Goal: Obtain resource: Download file/media

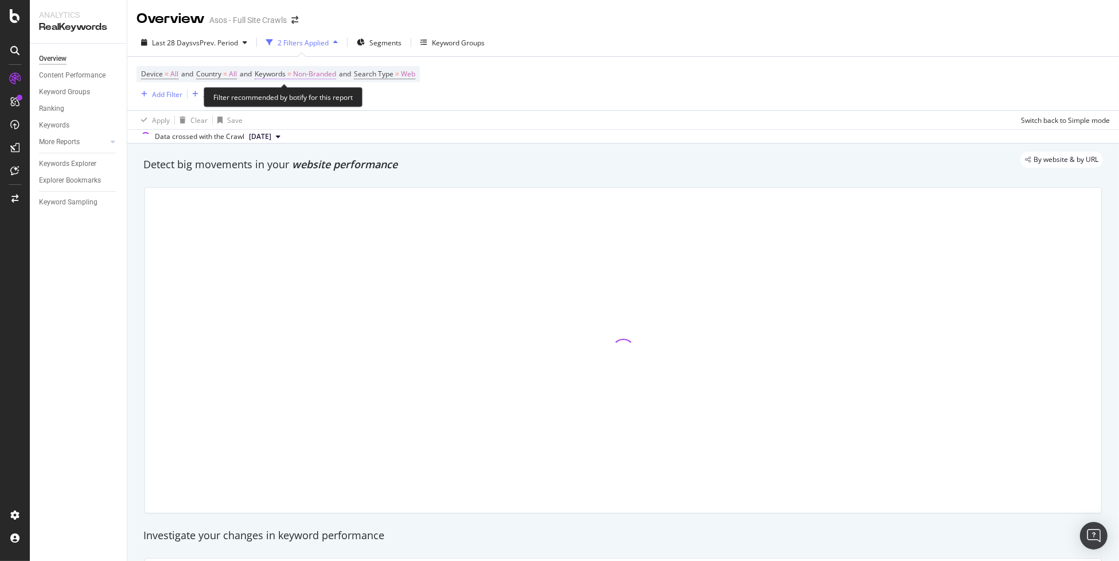
click at [308, 70] on span "Non-Branded" at bounding box center [314, 74] width 43 height 16
click at [309, 103] on span "Non-Branded" at bounding box center [295, 101] width 48 height 10
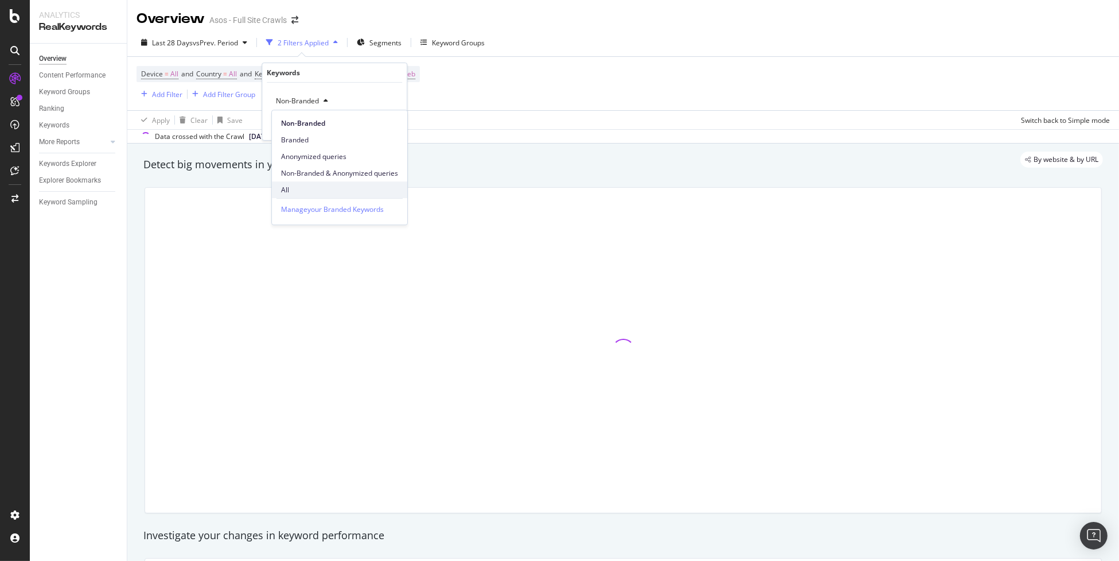
click at [326, 185] on span "All" at bounding box center [339, 190] width 117 height 10
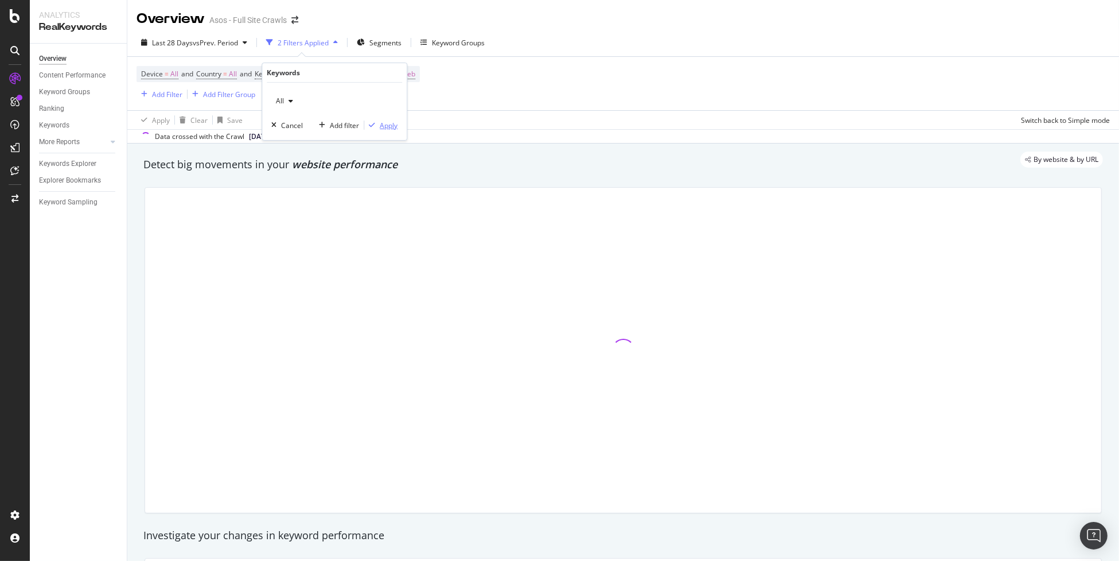
click at [389, 125] on div "Apply" at bounding box center [389, 125] width 18 height 10
click at [170, 94] on div "Add Filter" at bounding box center [167, 95] width 30 height 10
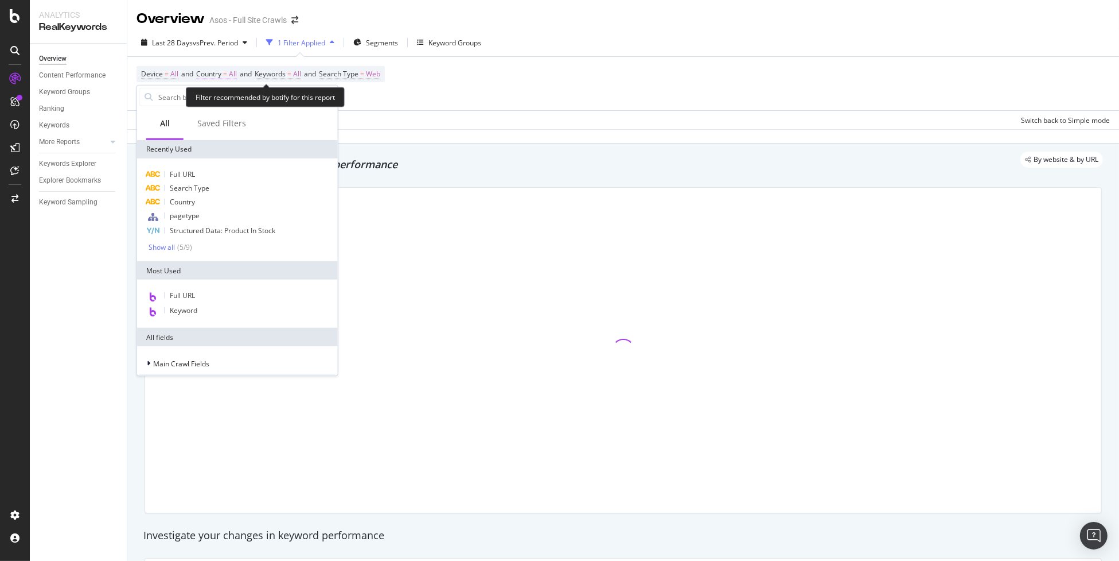
click at [227, 77] on span "=" at bounding box center [225, 74] width 4 height 10
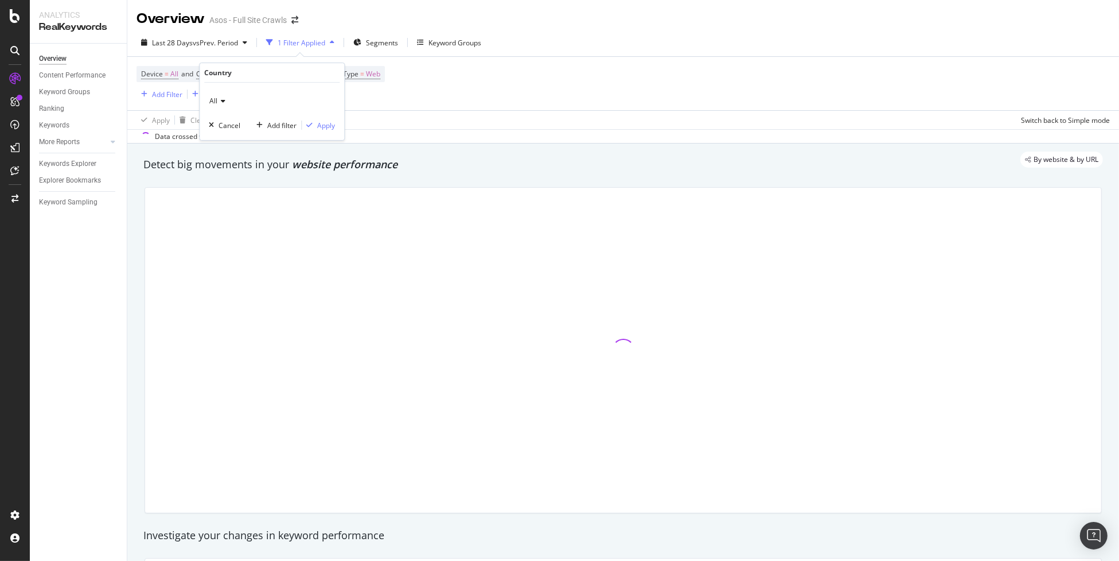
click at [223, 103] on icon at bounding box center [221, 101] width 8 height 7
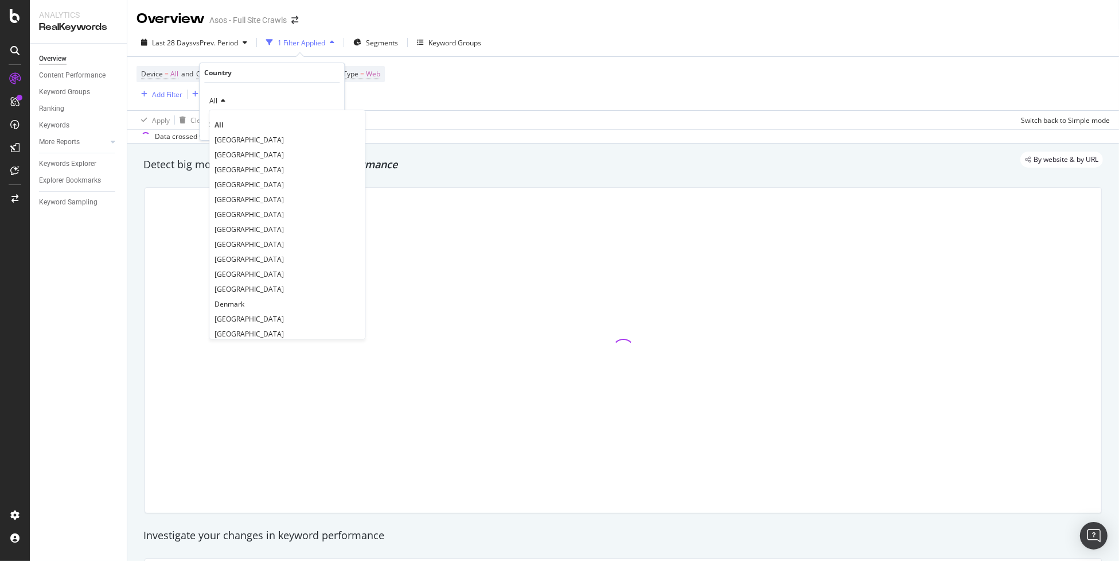
click at [270, 142] on div "[GEOGRAPHIC_DATA]" at bounding box center [287, 139] width 151 height 15
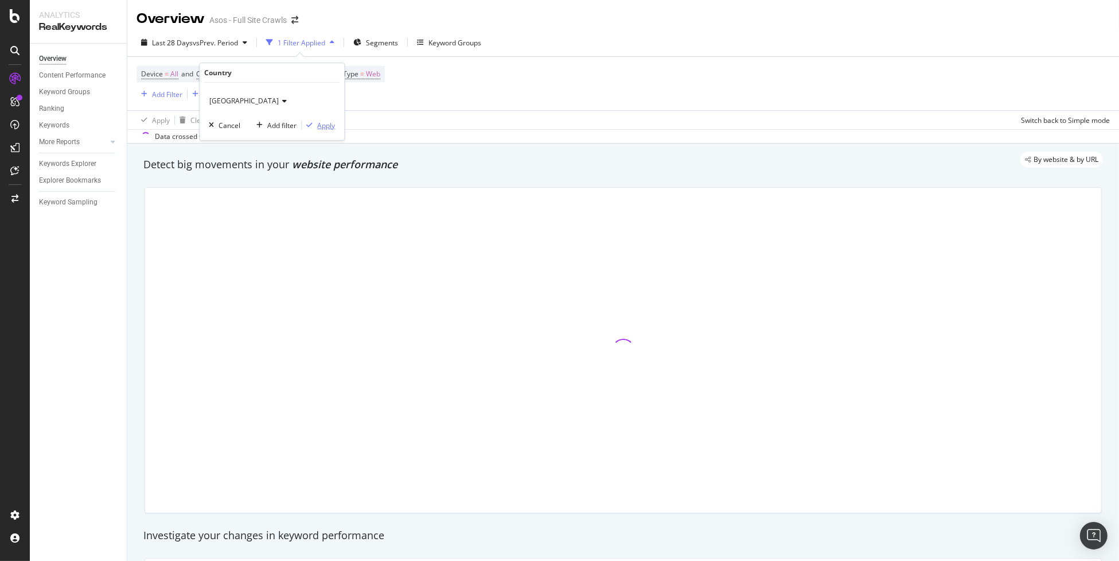
click at [330, 126] on div "Apply" at bounding box center [326, 125] width 18 height 10
click at [170, 94] on div "Add Filter" at bounding box center [167, 95] width 30 height 10
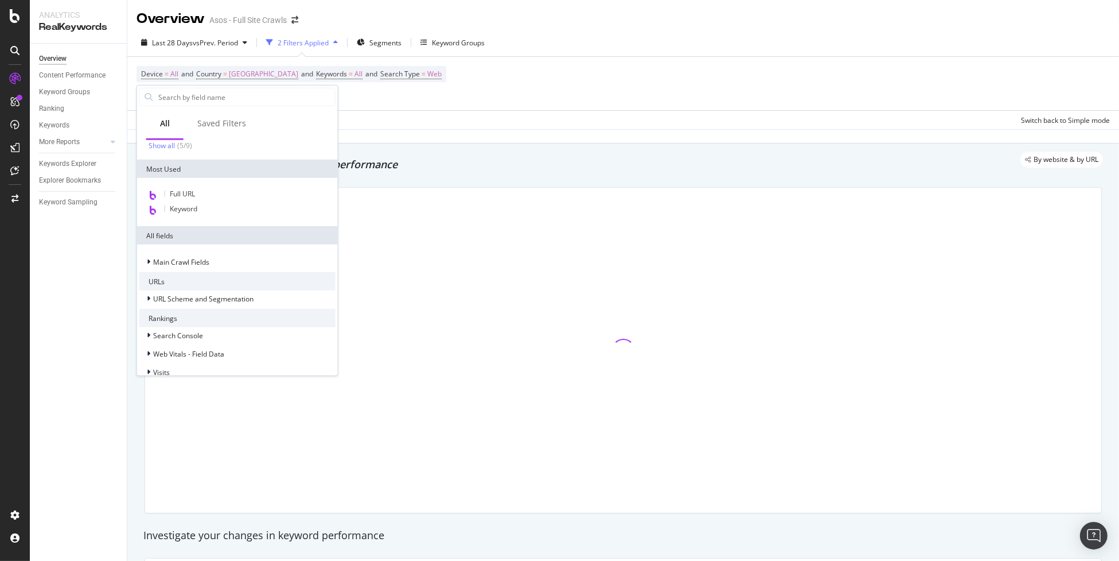
scroll to position [115, 0]
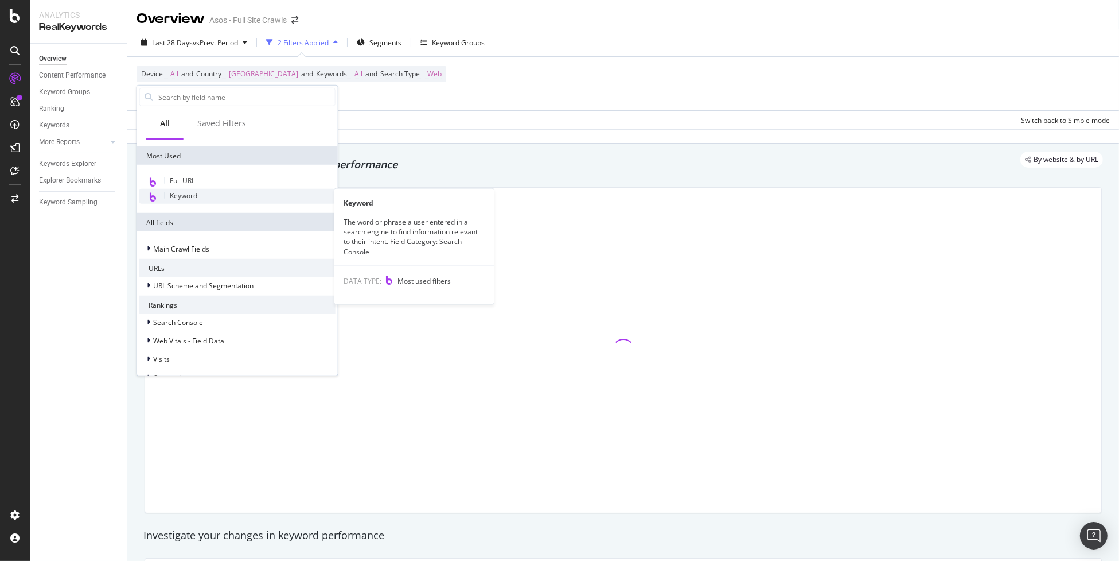
click at [240, 197] on div "Keyword" at bounding box center [237, 196] width 196 height 15
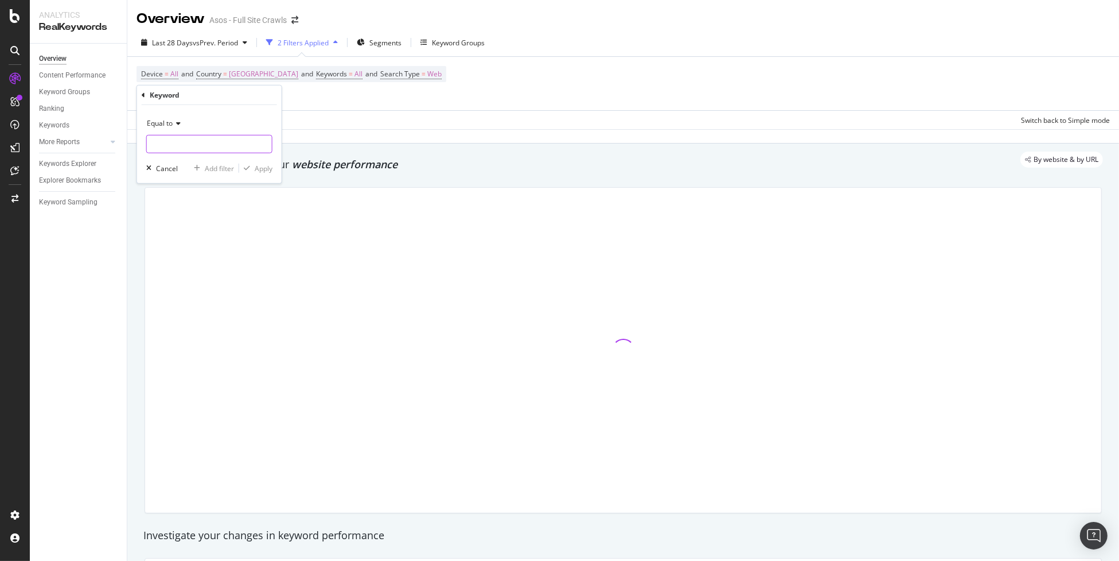
click at [178, 146] on input "text" at bounding box center [209, 144] width 125 height 18
type input "asos"
click at [246, 120] on div "Equal to" at bounding box center [209, 123] width 126 height 18
click at [247, 119] on div "Equal to" at bounding box center [209, 123] width 126 height 18
click at [271, 169] on div "Apply" at bounding box center [264, 168] width 18 height 10
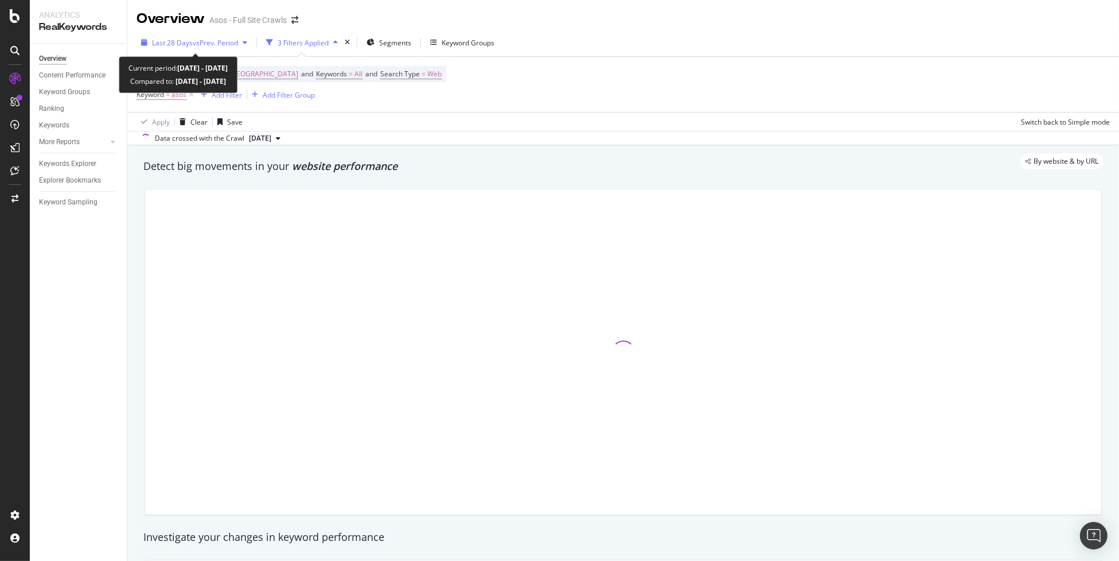
click at [190, 48] on div "Last 28 Days vs Prev. Period" at bounding box center [194, 42] width 115 height 17
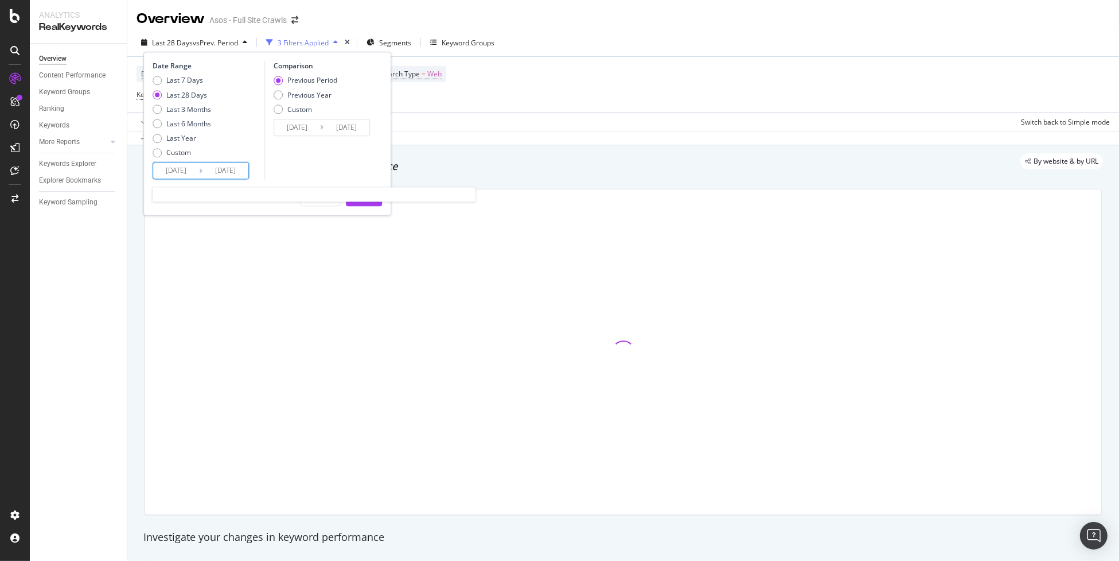
click at [175, 173] on input "[DATE]" at bounding box center [176, 171] width 46 height 16
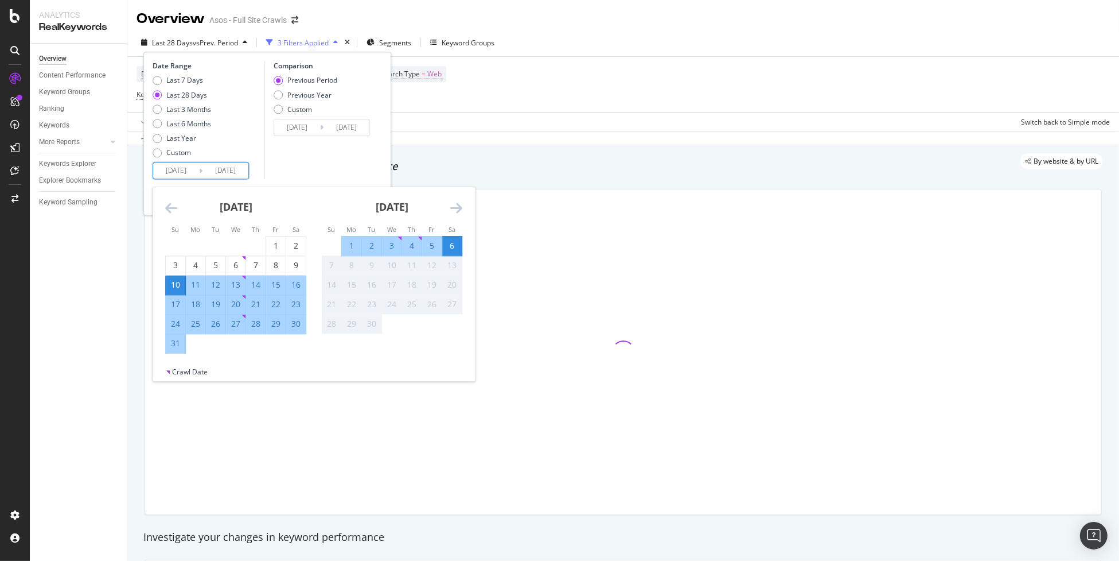
click at [220, 286] on div "12" at bounding box center [216, 284] width 20 height 11
type input "[DATE]"
drag, startPoint x: 457, startPoint y: 251, endPoint x: 469, endPoint y: 252, distance: 12.1
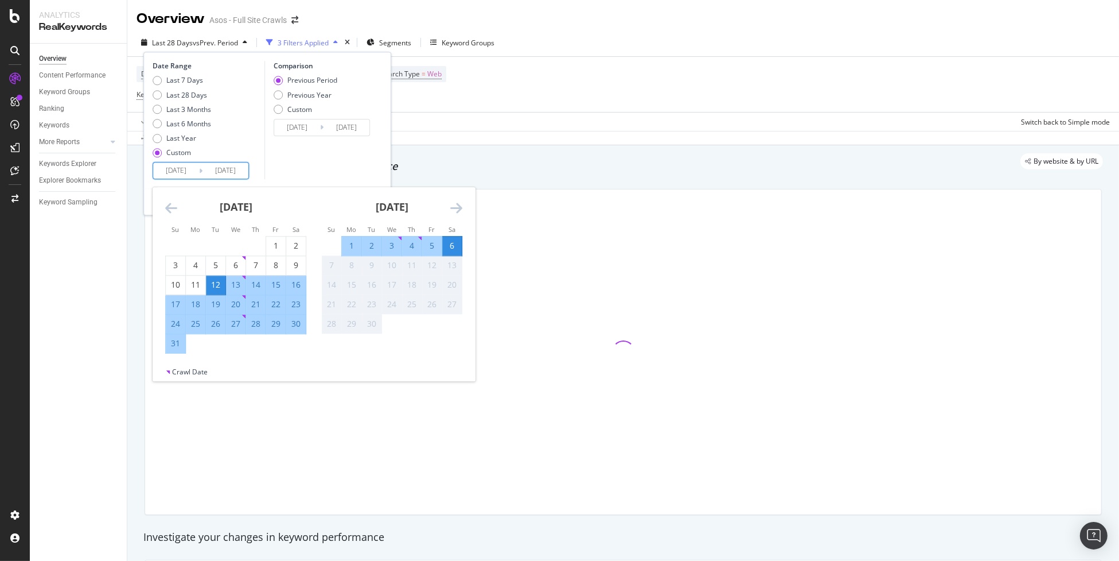
click at [458, 251] on div "6" at bounding box center [452, 245] width 20 height 11
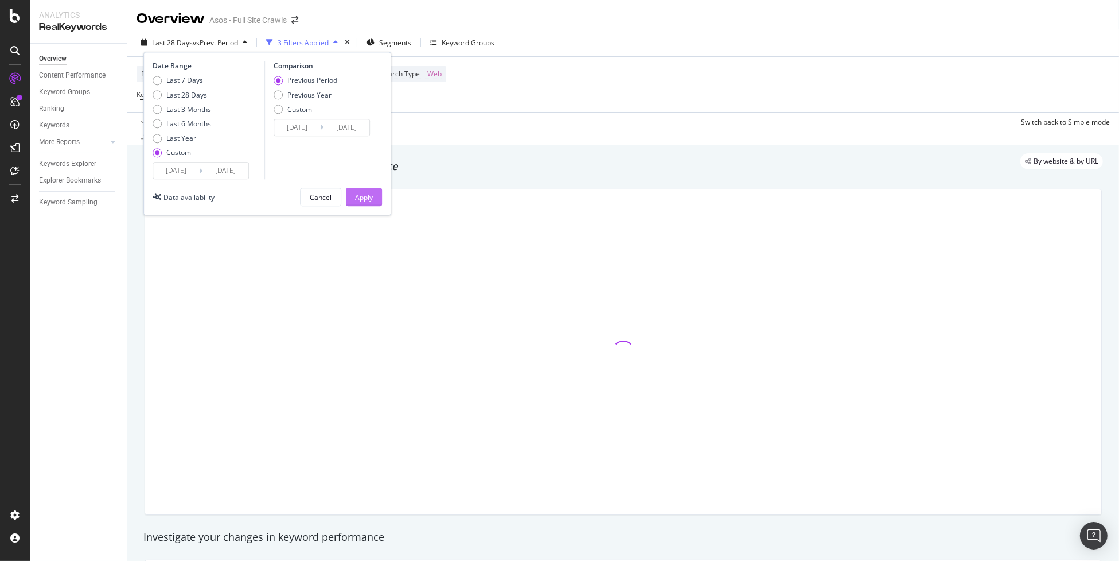
click at [366, 194] on div "Apply" at bounding box center [364, 197] width 18 height 10
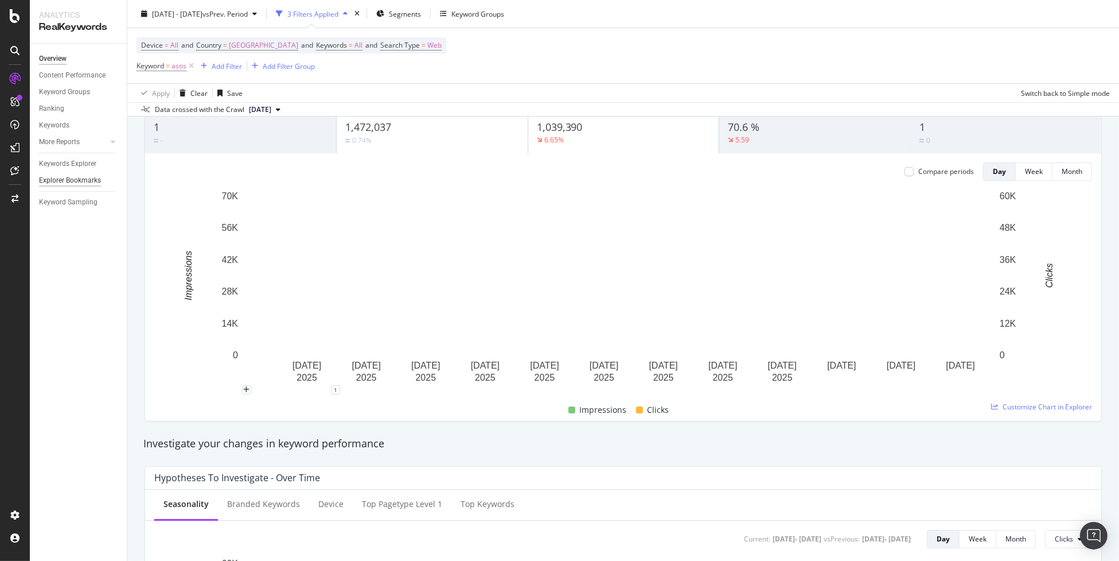
scroll to position [57, 0]
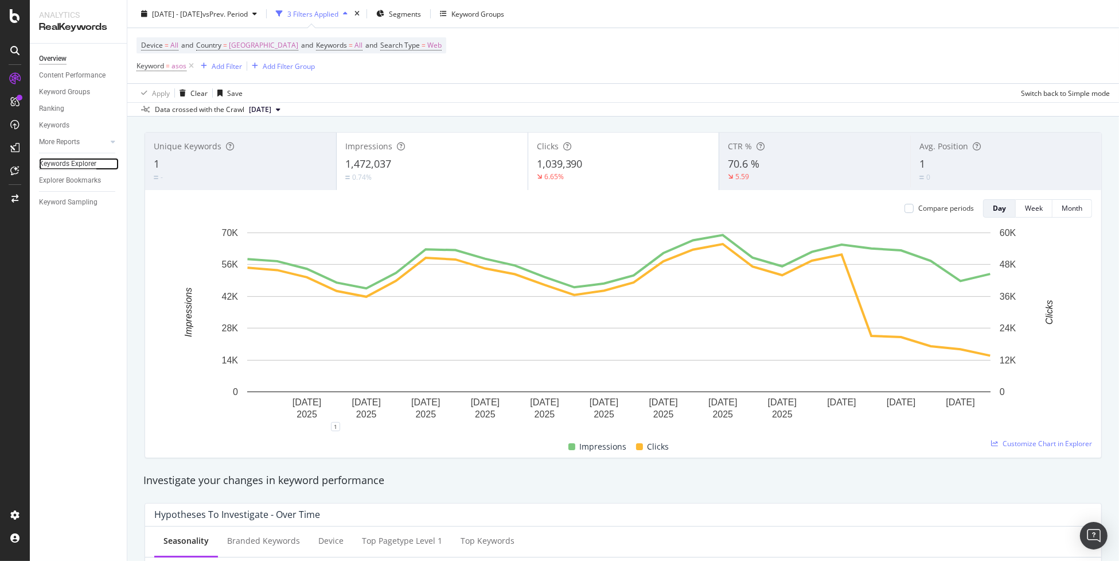
click at [79, 162] on div "Keywords Explorer" at bounding box center [67, 164] width 57 height 12
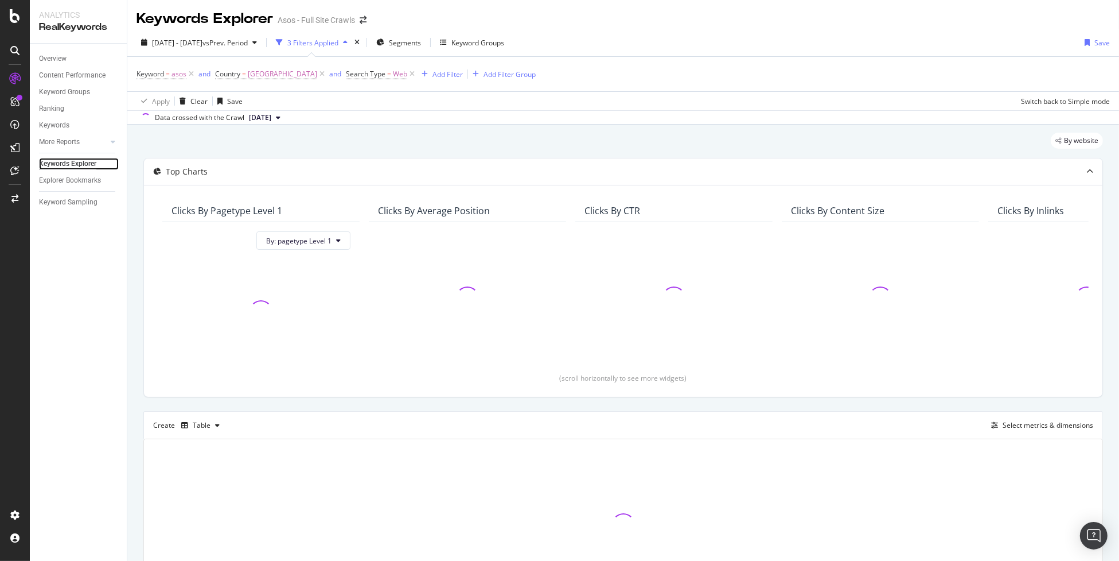
scroll to position [90, 0]
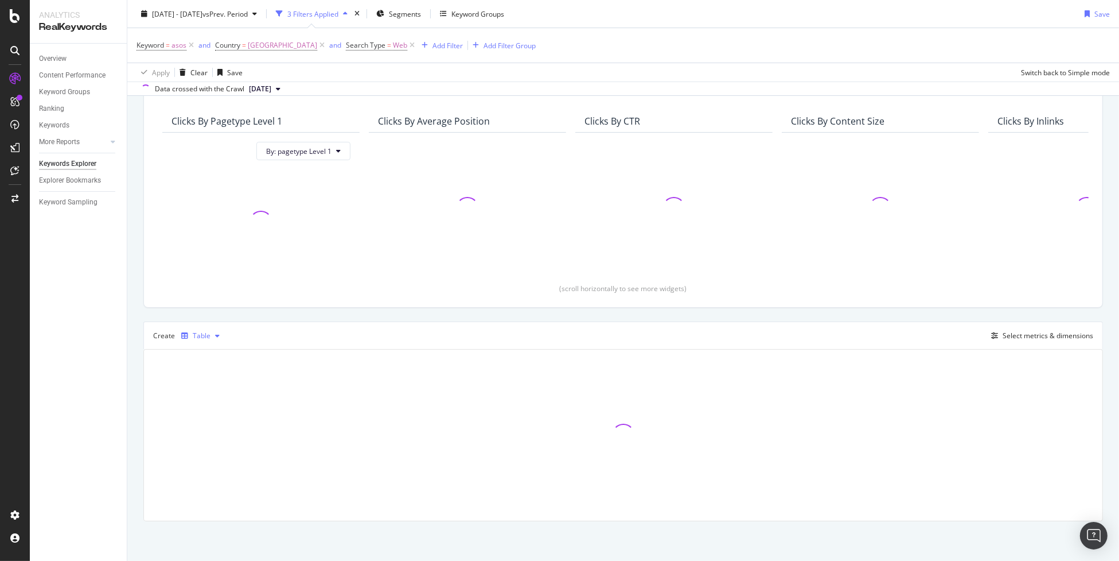
drag, startPoint x: 190, startPoint y: 332, endPoint x: 205, endPoint y: 340, distance: 16.7
click at [189, 332] on div "button" at bounding box center [185, 335] width 16 height 7
click at [215, 373] on div "Trend" at bounding box center [213, 373] width 19 height 10
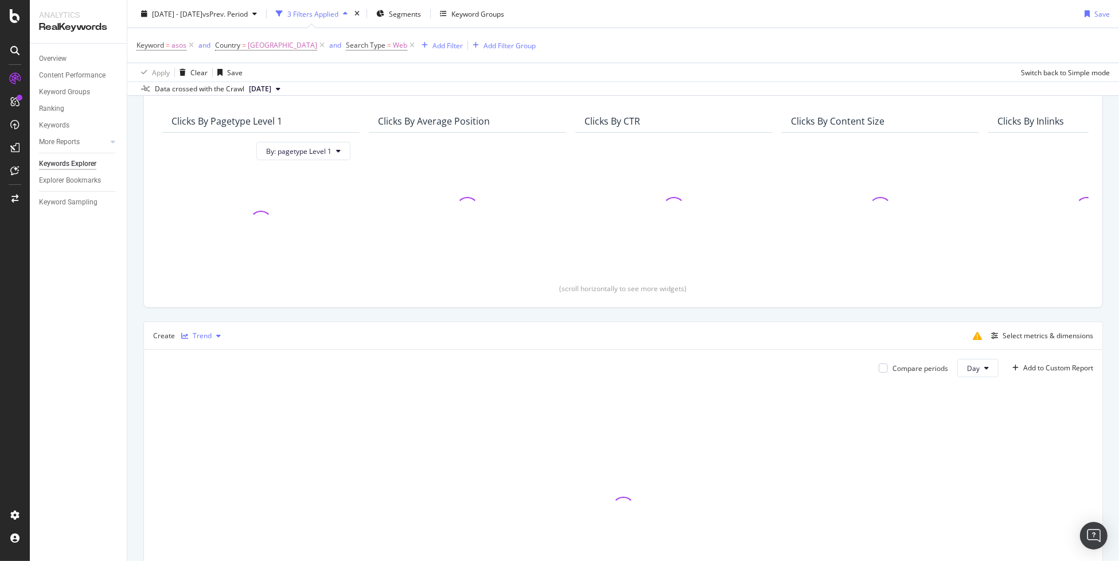
click at [190, 329] on div "Trend" at bounding box center [201, 335] width 49 height 17
click at [221, 356] on div "Table" at bounding box center [213, 354] width 18 height 10
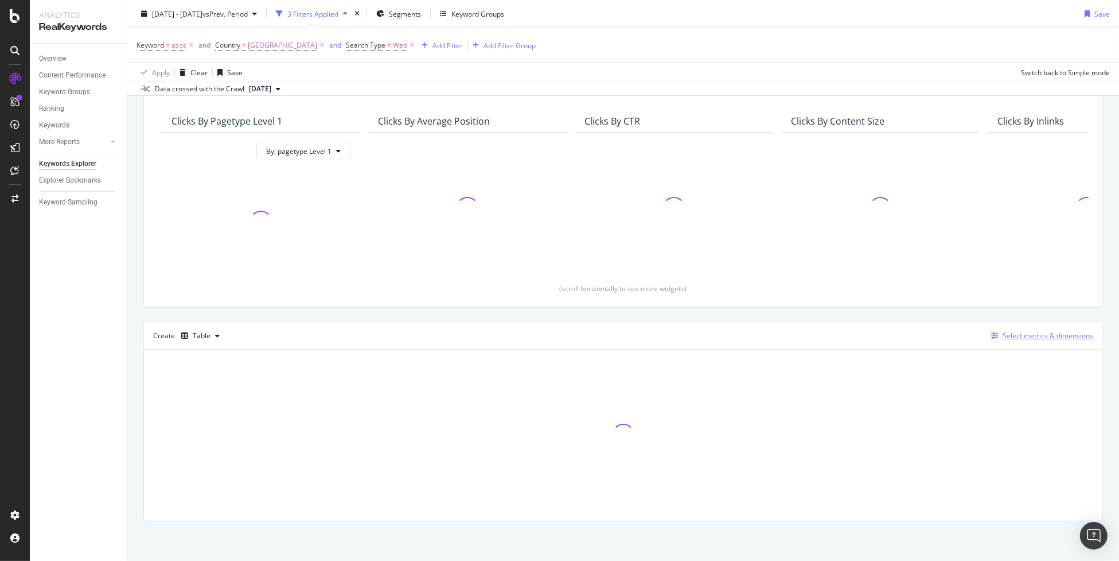
click at [1018, 333] on div "Select metrics & dimensions" at bounding box center [1048, 335] width 91 height 10
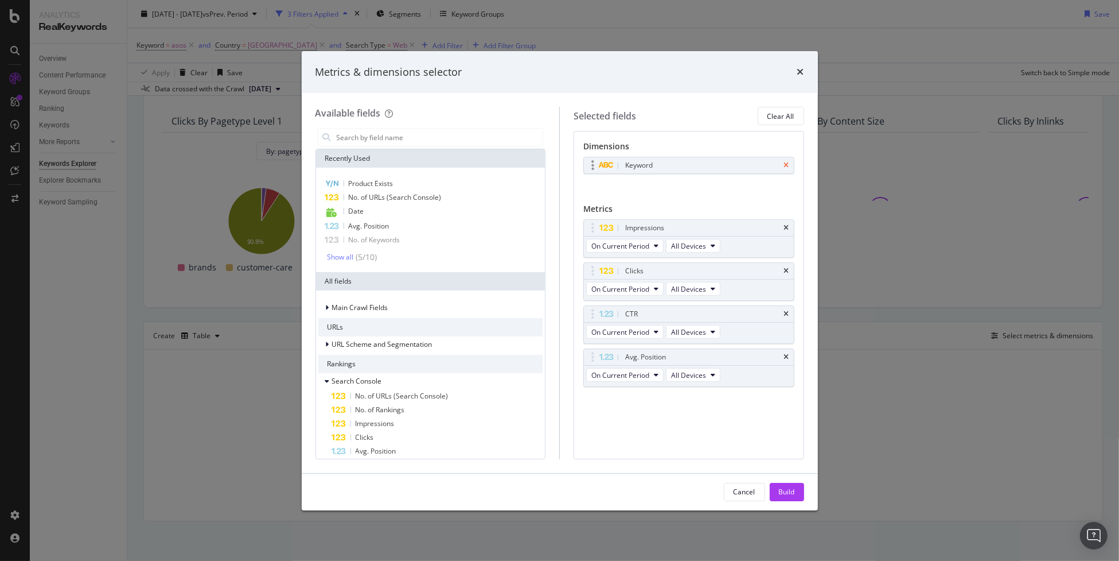
click at [787, 165] on icon "times" at bounding box center [786, 165] width 5 height 7
click at [428, 139] on input "modal" at bounding box center [440, 137] width 208 height 17
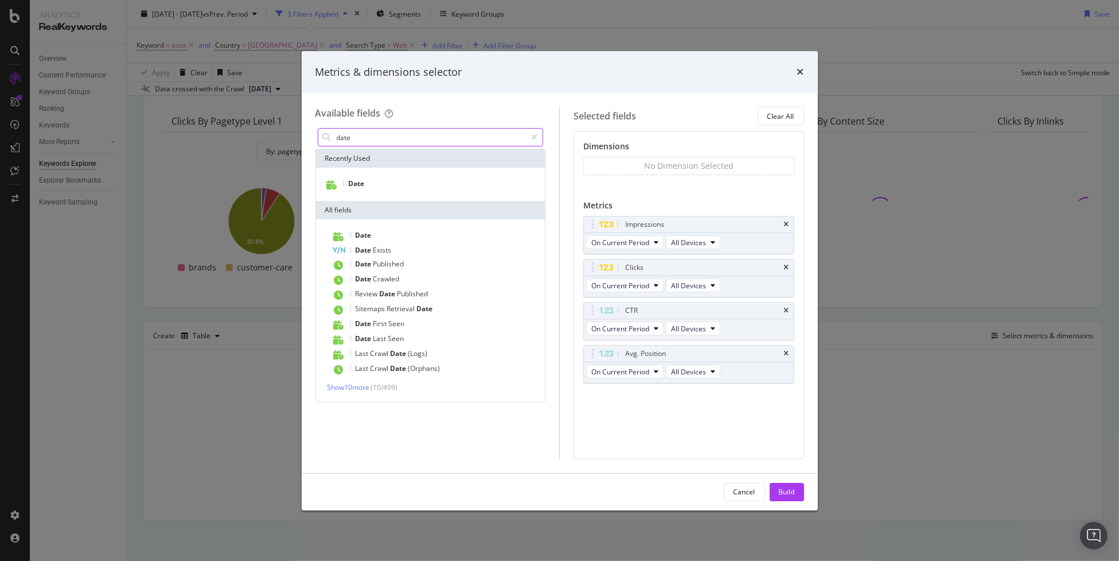
type input "date"
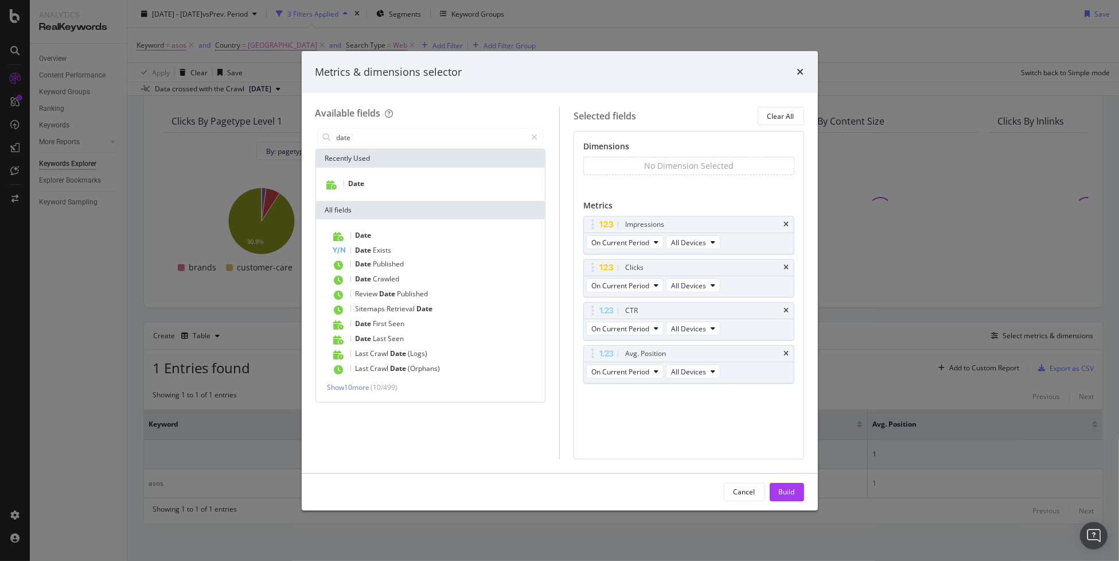
click at [374, 211] on div "All fields" at bounding box center [430, 210] width 229 height 18
click at [391, 188] on div "Date" at bounding box center [430, 184] width 225 height 15
click at [785, 490] on div "Build" at bounding box center [787, 492] width 16 height 10
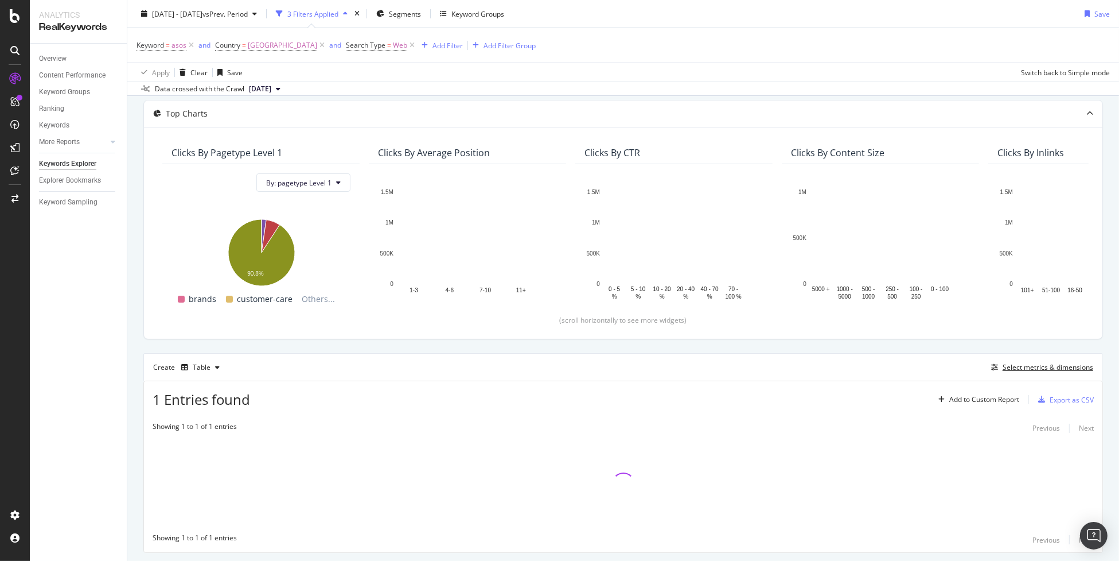
scroll to position [90, 0]
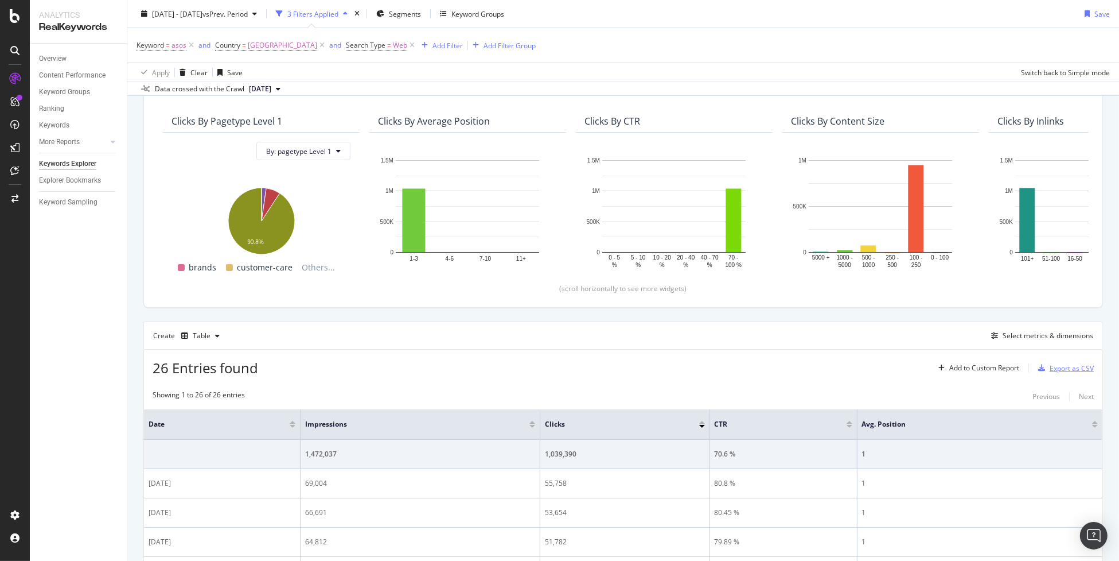
click at [1050, 365] on div "Export as CSV" at bounding box center [1072, 368] width 44 height 10
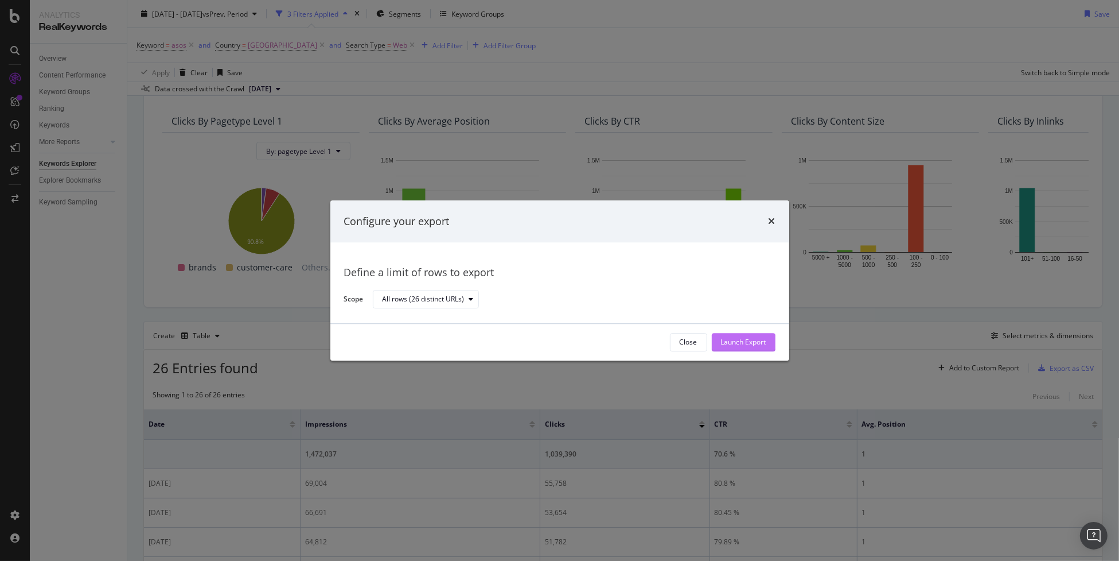
click at [741, 343] on div "Launch Export" at bounding box center [743, 342] width 45 height 10
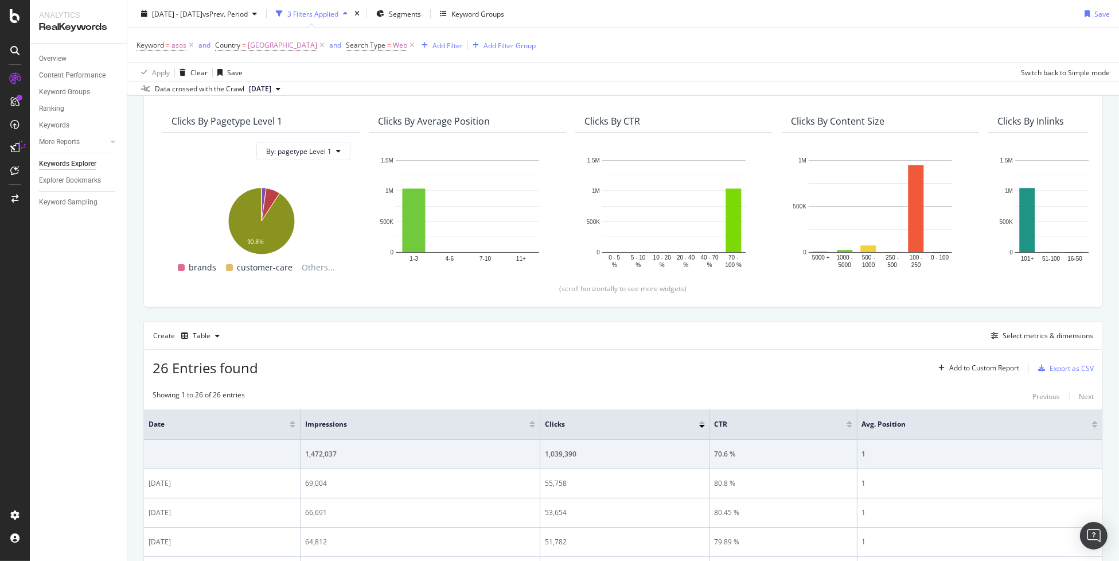
click at [1084, 59] on div "Keyword = asos and Country = [GEOGRAPHIC_DATA] and Search Type = Web Add Filter…" at bounding box center [624, 45] width 974 height 34
click at [439, 48] on div "Add Filter" at bounding box center [448, 45] width 30 height 10
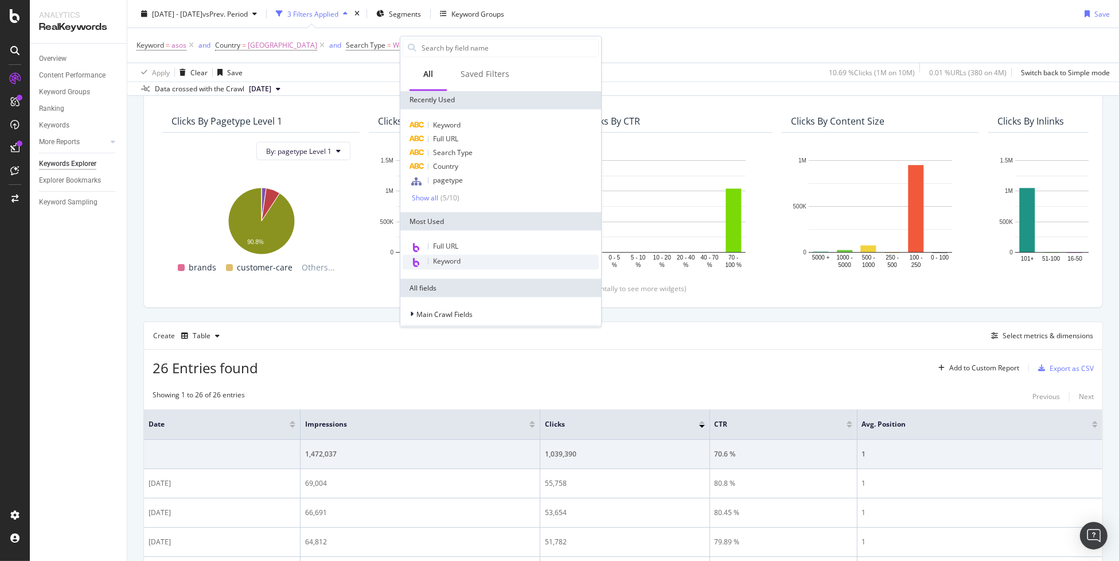
click at [487, 259] on div "Keyword" at bounding box center [501, 262] width 196 height 15
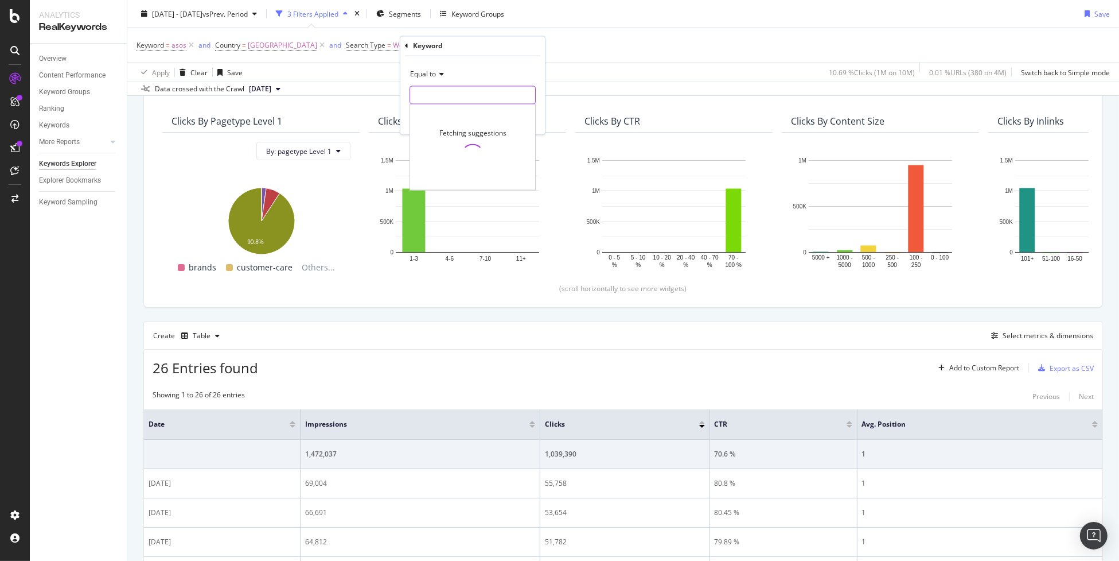
click at [446, 95] on input "text" at bounding box center [472, 95] width 125 height 18
type input "asos"
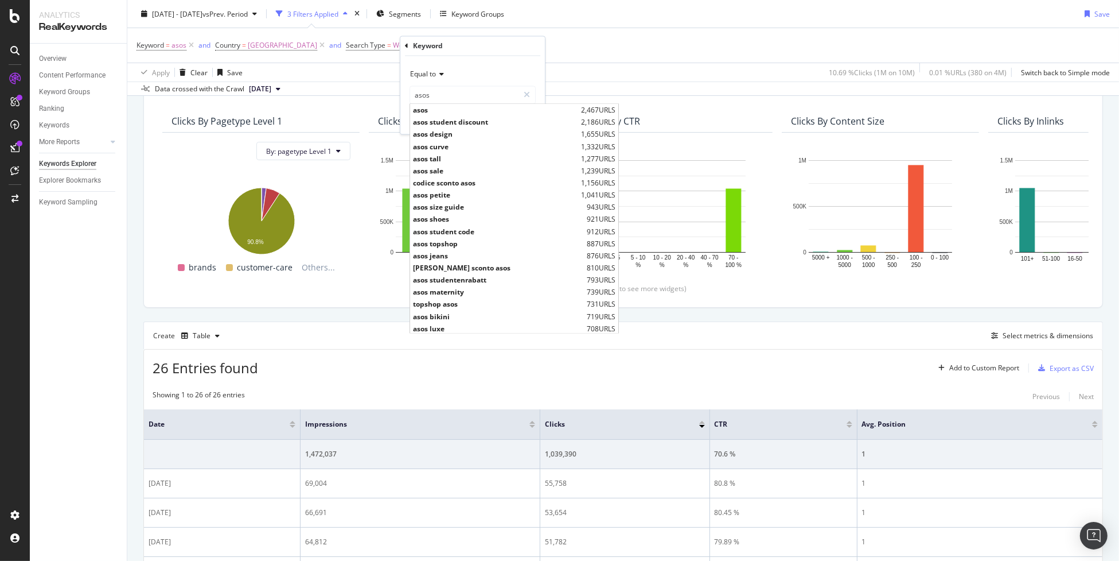
click at [625, 61] on div "Keyword = asos and Country = [GEOGRAPHIC_DATA] and Search Type = Web Add Filter…" at bounding box center [624, 45] width 974 height 34
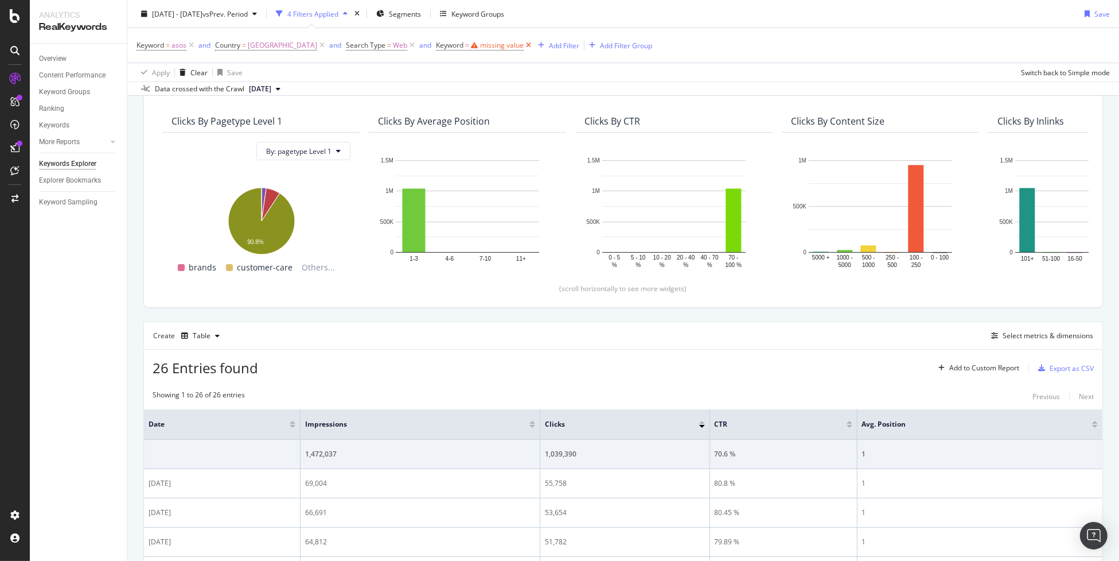
click at [524, 46] on icon at bounding box center [529, 45] width 10 height 11
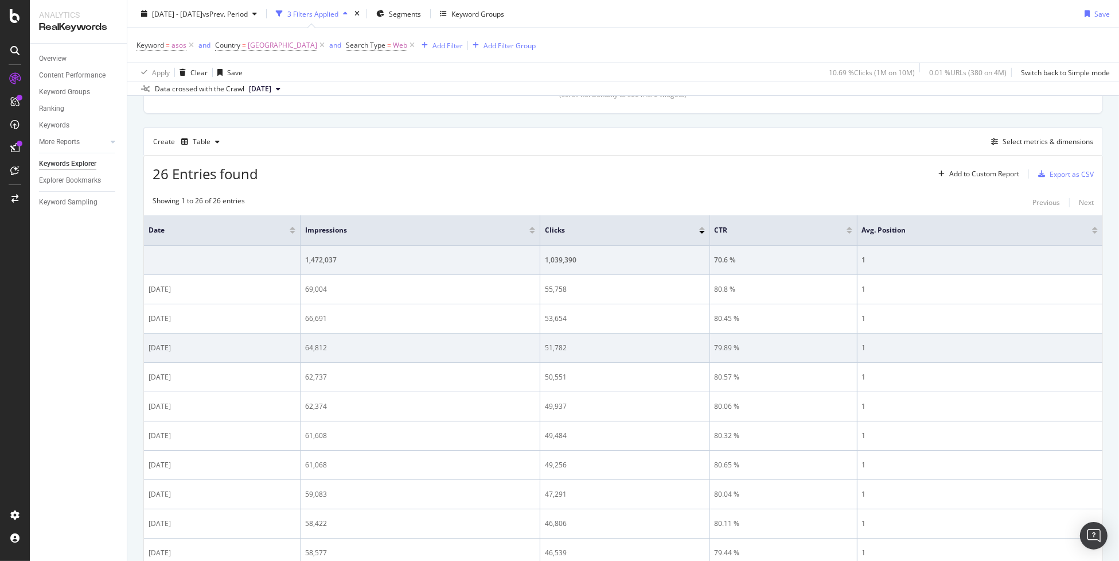
scroll to position [303, 0]
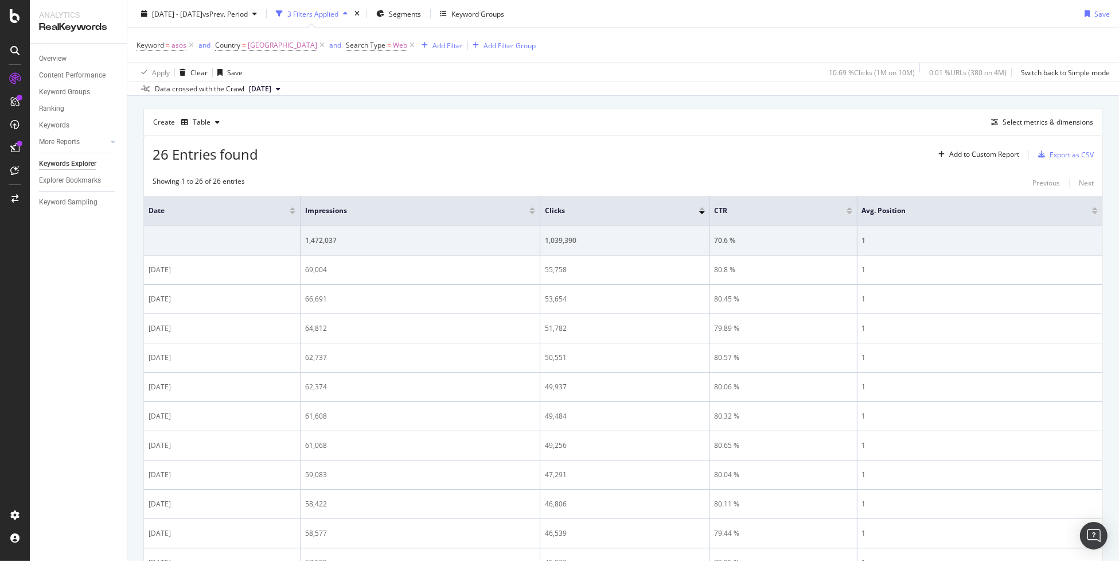
click at [292, 207] on div at bounding box center [293, 208] width 6 height 3
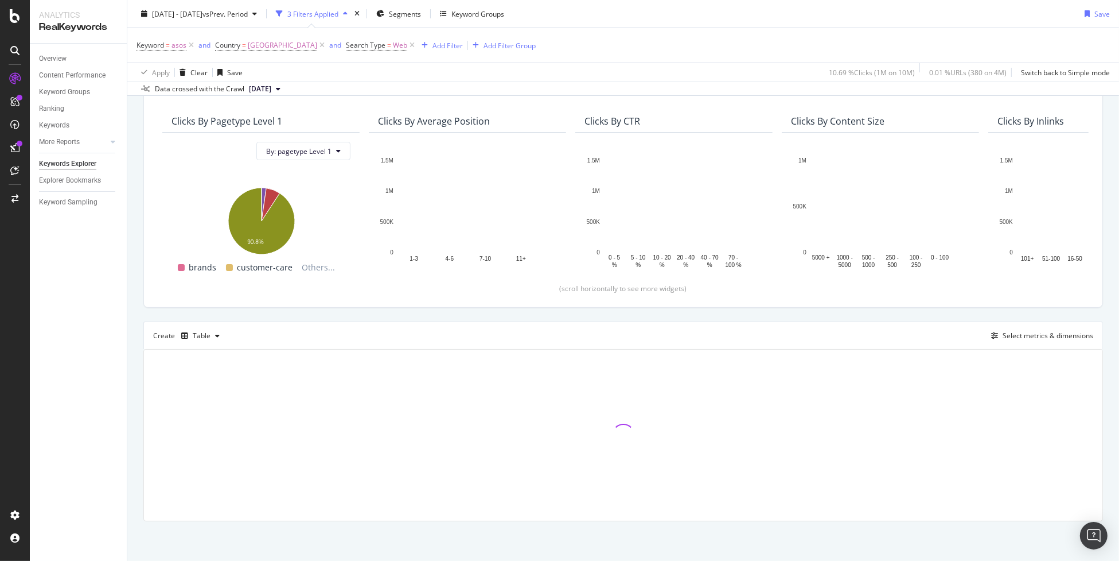
scroll to position [303, 0]
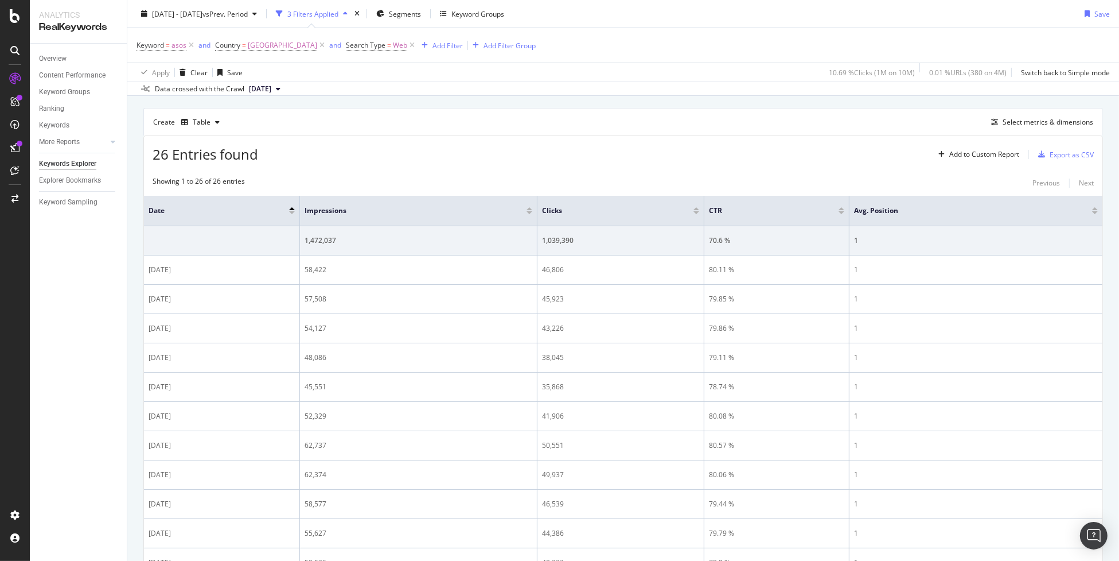
click at [291, 212] on div at bounding box center [292, 212] width 6 height 3
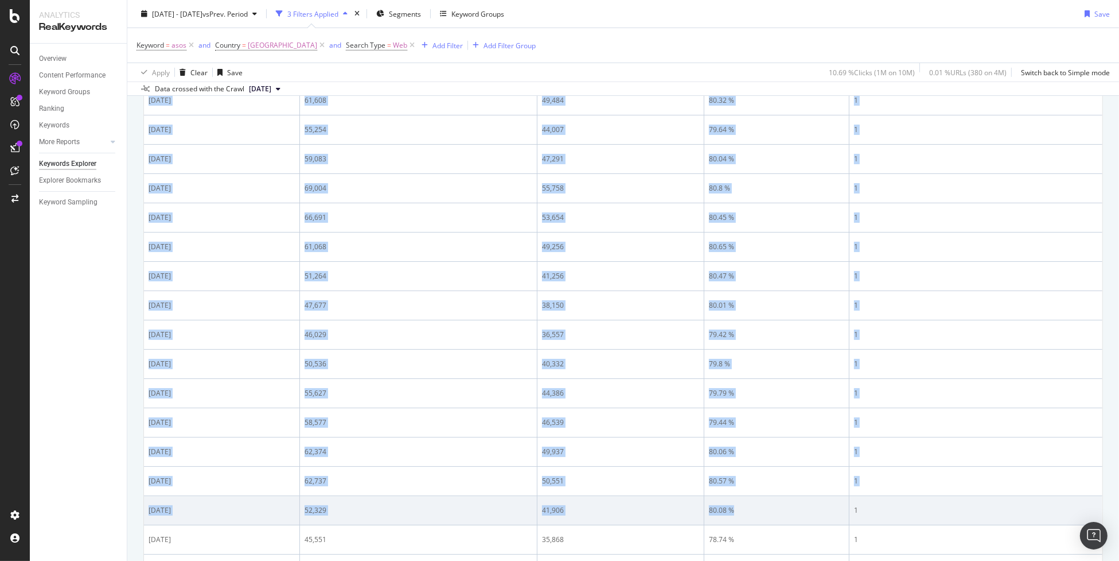
scroll to position [819, 0]
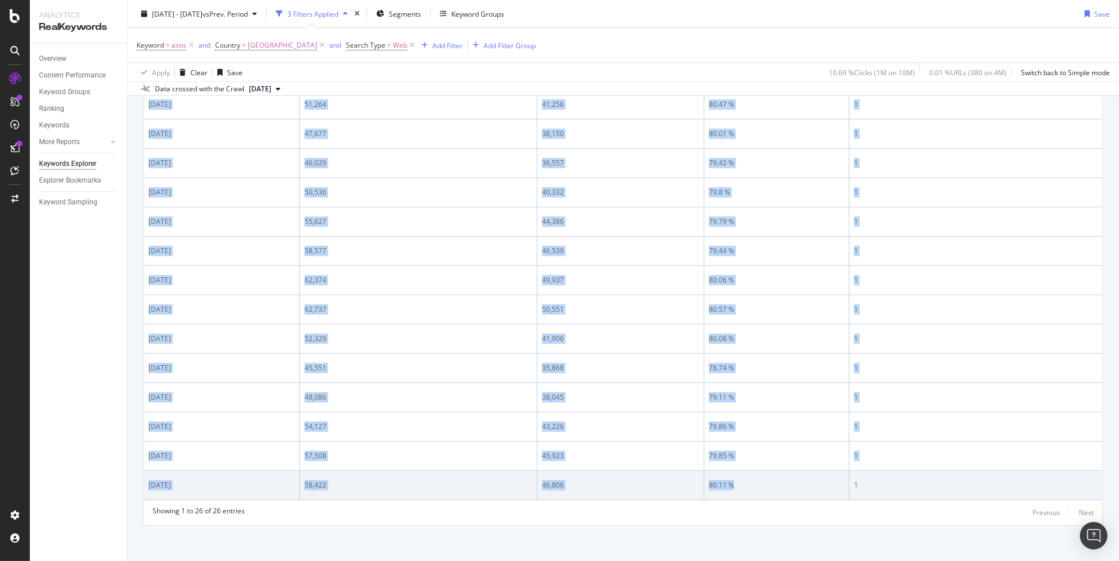
drag, startPoint x: 542, startPoint y: 267, endPoint x: 756, endPoint y: 478, distance: 300.2
click at [756, 478] on tbody "1,472,037 1,039,390 70.6 % 1 [DATE] 51,881 13,649 26.3 % 1 [DATE] 48,782 16,062…" at bounding box center [623, 105] width 959 height 790
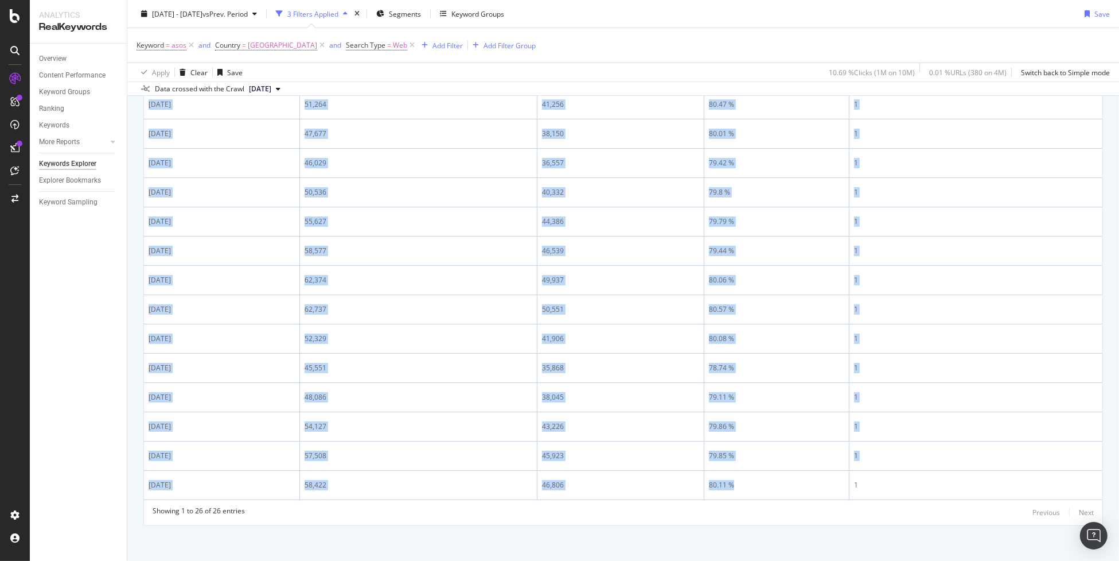
copy tbody "13,649 26.3 % 1 [DATE] 48,782 16,062 32.92 % 1 [DATE] 57,633 17,221 29.88 % 1 […"
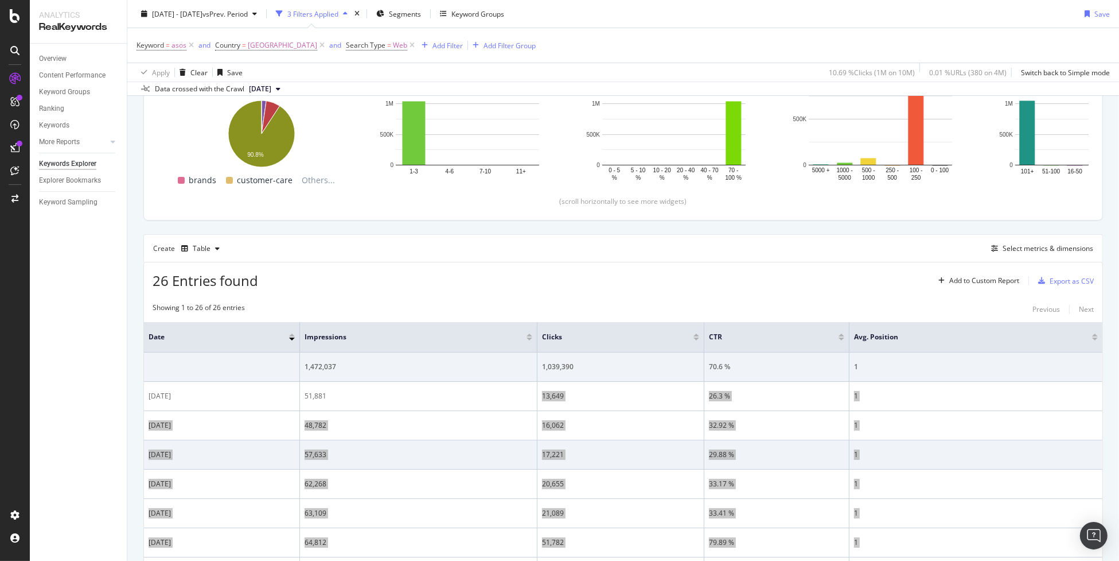
scroll to position [188, 0]
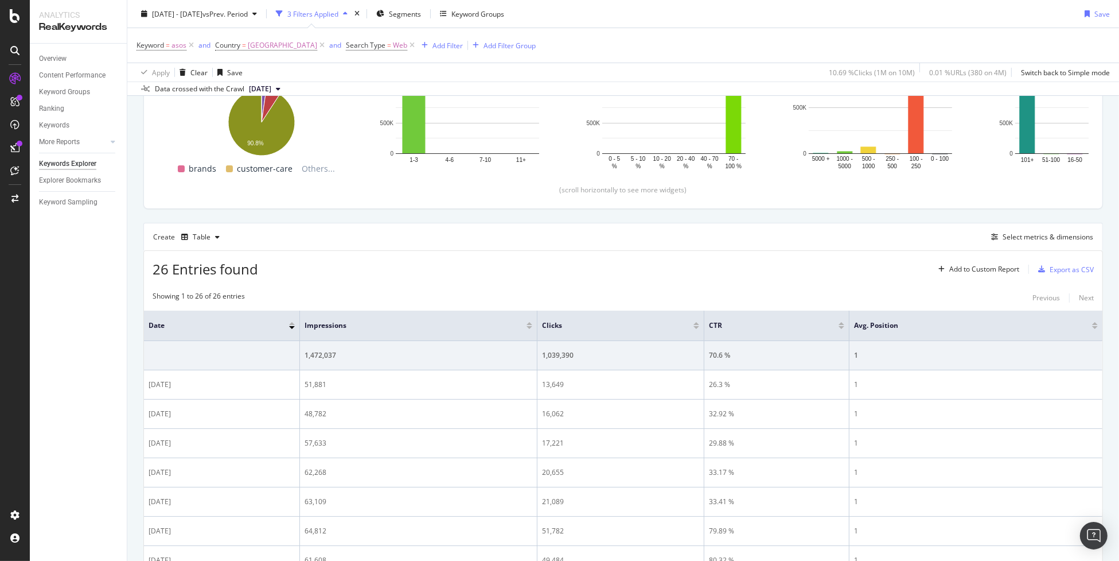
click at [291, 323] on div at bounding box center [292, 323] width 6 height 3
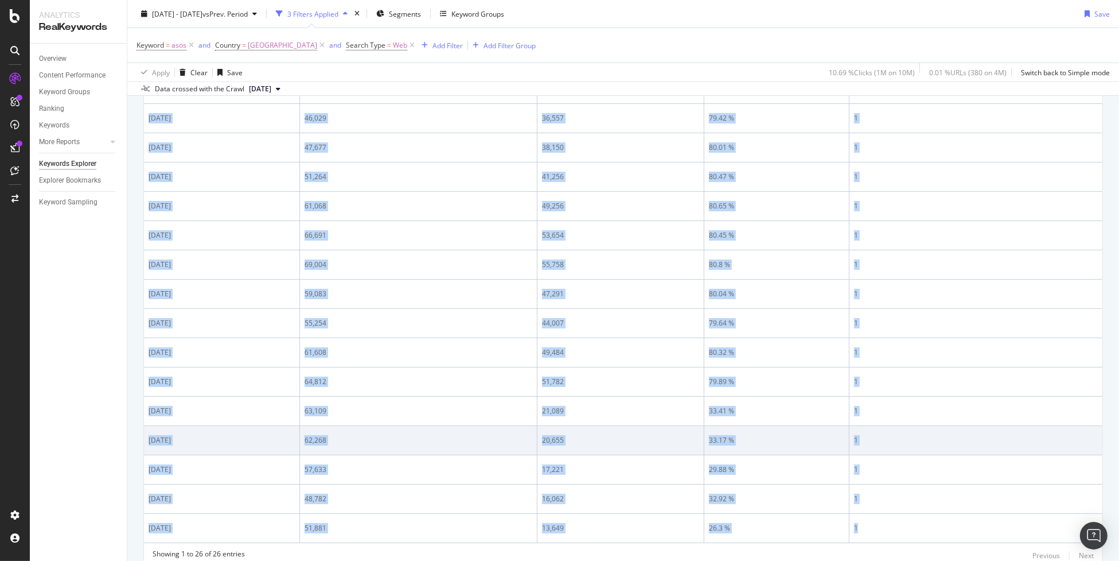
scroll to position [819, 0]
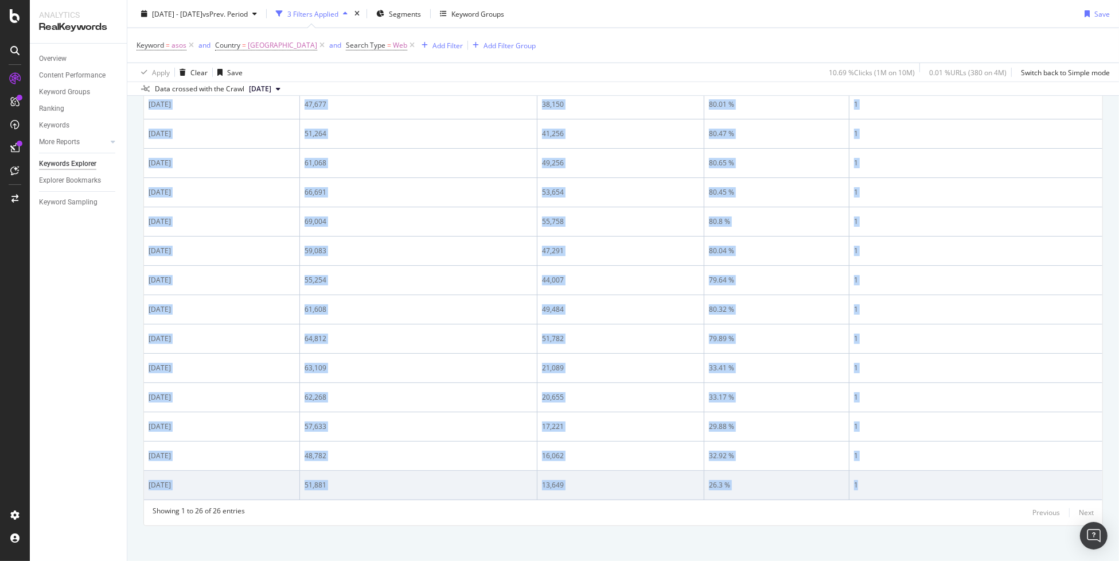
drag, startPoint x: 149, startPoint y: 384, endPoint x: 870, endPoint y: 475, distance: 727.5
click at [870, 475] on tbody "1,472,037 1,039,390 70.6 % 1 [DATE] 58,422 46,806 80.11 % 1 [DATE] 57,508 45,92…" at bounding box center [623, 105] width 959 height 790
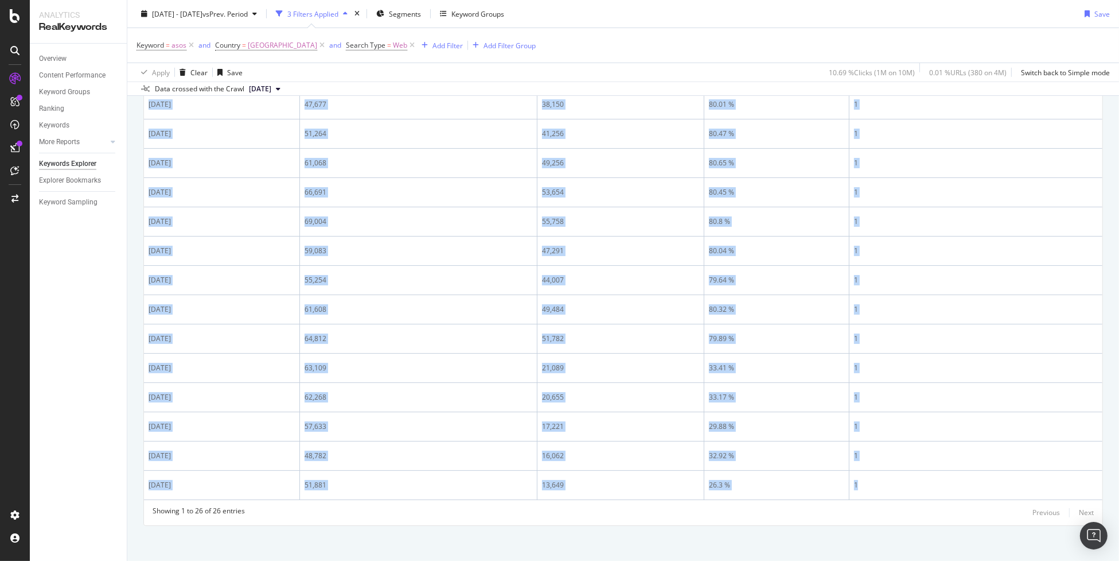
copy tbody "[DATE] 58,422 46,806 80.11 % 1 [DATE] 57,508 45,923 79.85 % 1 [DATE] 54,127 43,…"
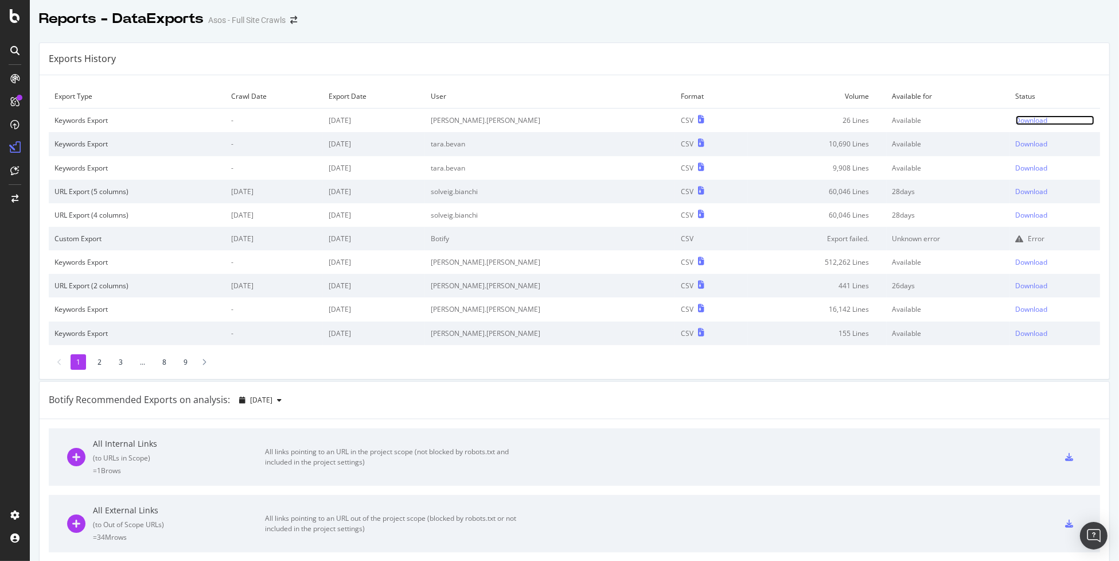
click at [1016, 122] on div "Download" at bounding box center [1032, 120] width 32 height 10
